Goal: Task Accomplishment & Management: Manage account settings

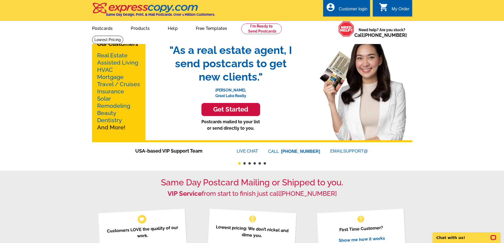
click at [352, 10] on div "Customer login" at bounding box center [353, 10] width 29 height 7
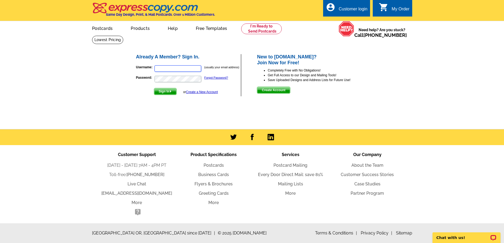
type input "[EMAIL_ADDRESS][DOMAIN_NAME]"
click at [165, 90] on span "Sign In" at bounding box center [165, 91] width 22 height 6
